Goal: Check status: Check status

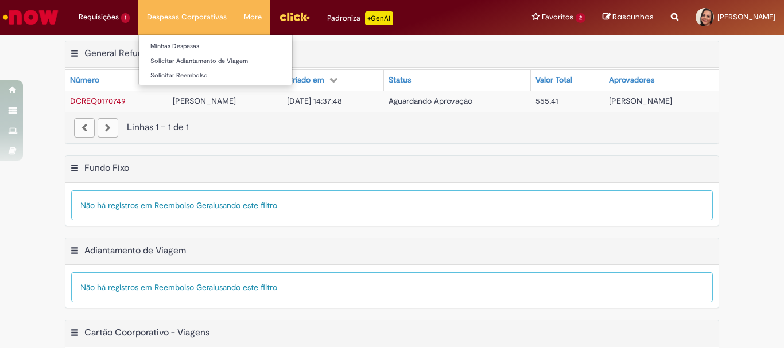
click at [187, 14] on li "Despesas Corporativas Minhas Despesas Solicitar Adiantamento de Viagem Solicita…" at bounding box center [186, 17] width 97 height 34
click at [183, 44] on link "Minhas Despesas" at bounding box center [215, 46] width 153 height 13
click at [182, 41] on link "Minhas Despesas" at bounding box center [215, 46] width 153 height 13
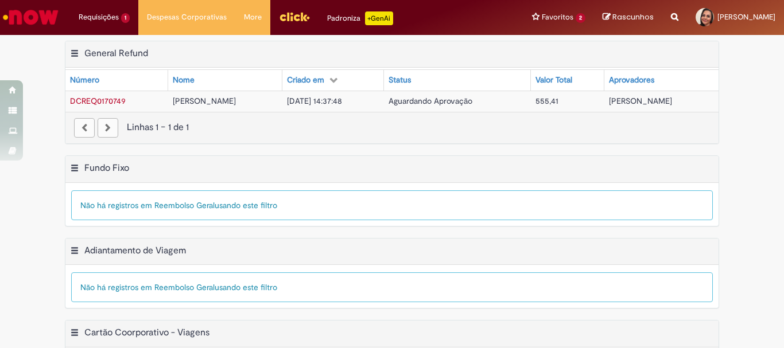
click at [72, 53] on button "General Refund Menu de contexto" at bounding box center [74, 55] width 9 height 15
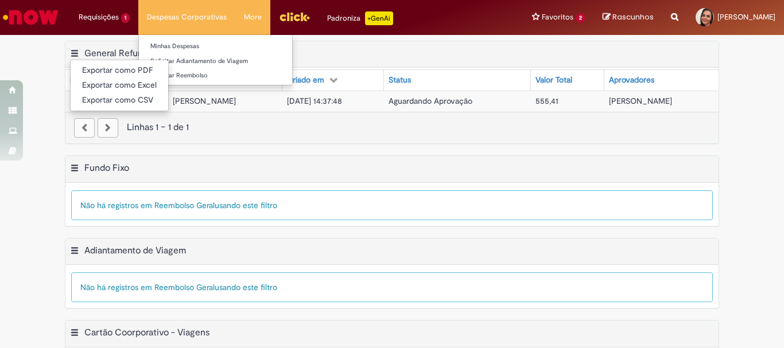
click at [179, 21] on li "Despesas Corporativas Minhas Despesas Solicitar Adiantamento de Viagem Solicita…" at bounding box center [186, 17] width 97 height 34
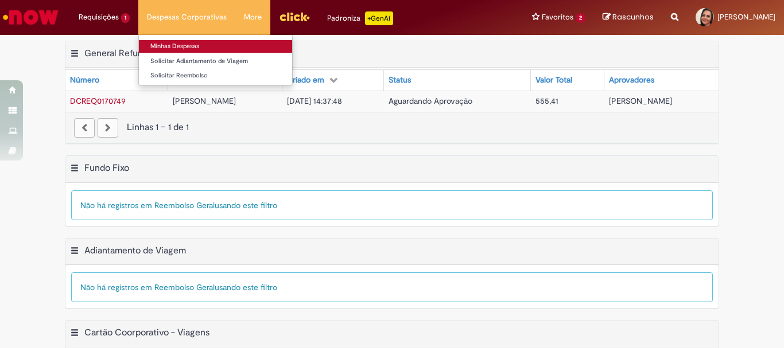
click at [189, 42] on link "Minhas Despesas" at bounding box center [215, 46] width 153 height 13
click at [205, 16] on li "Despesas Corporativas Minhas Despesas Solicitar Adiantamento de Viagem Solicita…" at bounding box center [186, 17] width 97 height 34
click at [182, 42] on link "Minhas Despesas" at bounding box center [215, 46] width 153 height 13
click at [180, 46] on link "Minhas Despesas" at bounding box center [215, 46] width 153 height 13
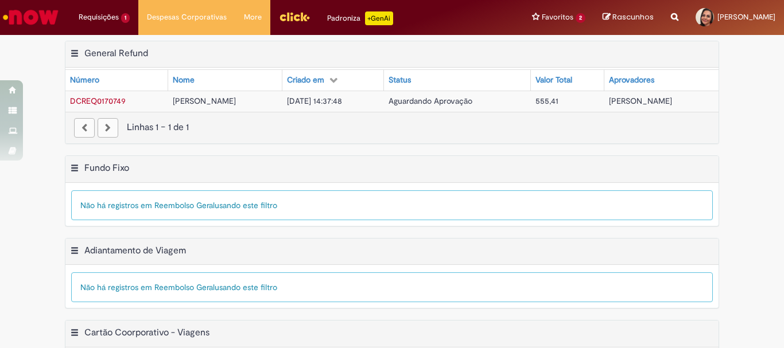
click at [101, 100] on span "DCREQ0170749" at bounding box center [98, 101] width 56 height 10
